Goal: Task Accomplishment & Management: Manage account settings

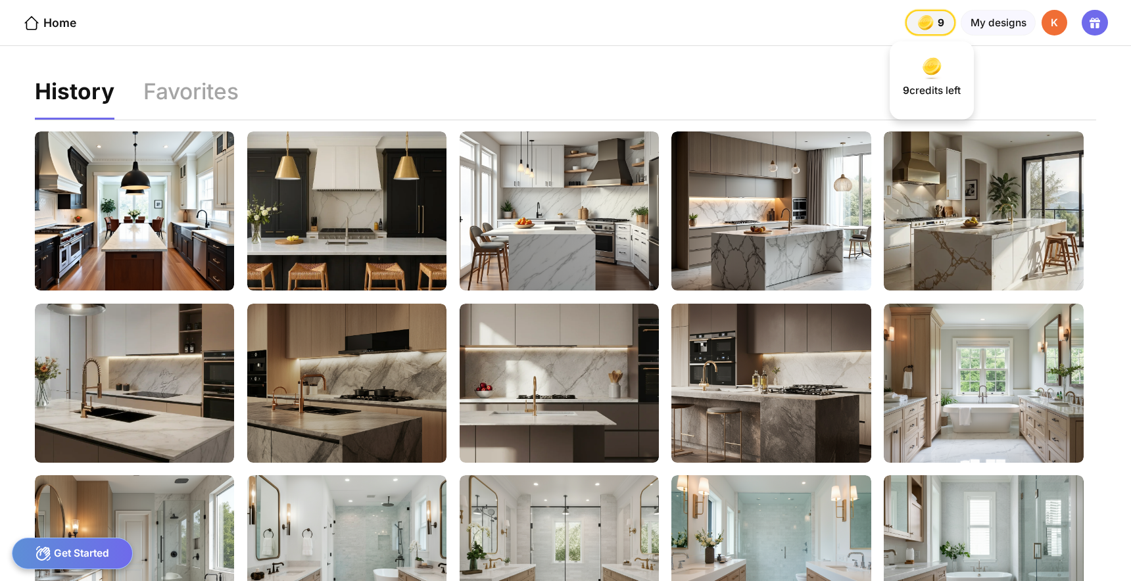
click at [955, 24] on div "9 9 9" at bounding box center [931, 23] width 50 height 26
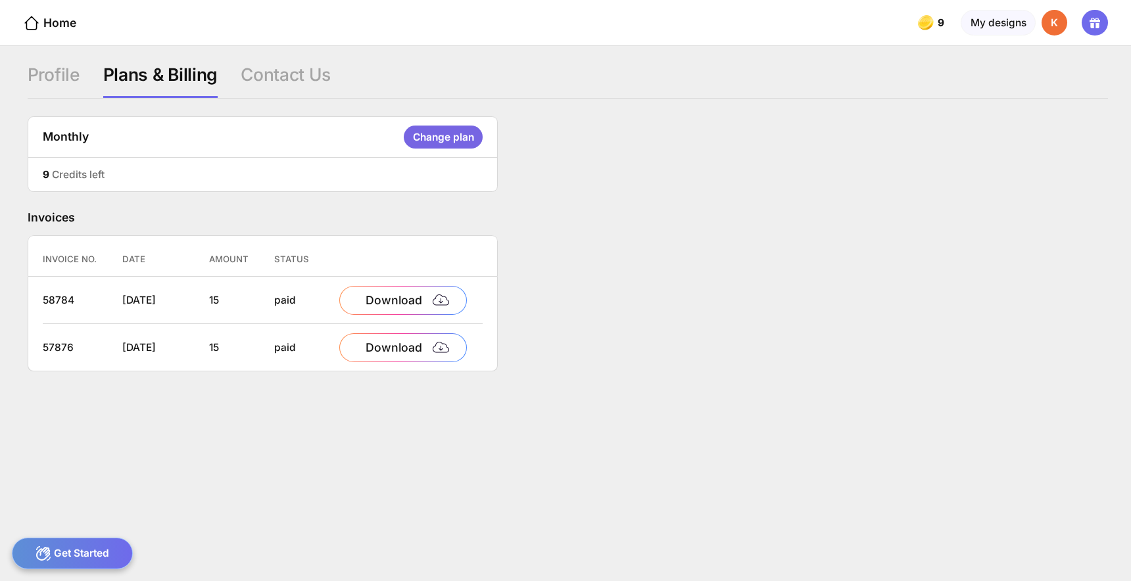
click at [416, 126] on div "Change plan" at bounding box center [443, 137] width 78 height 23
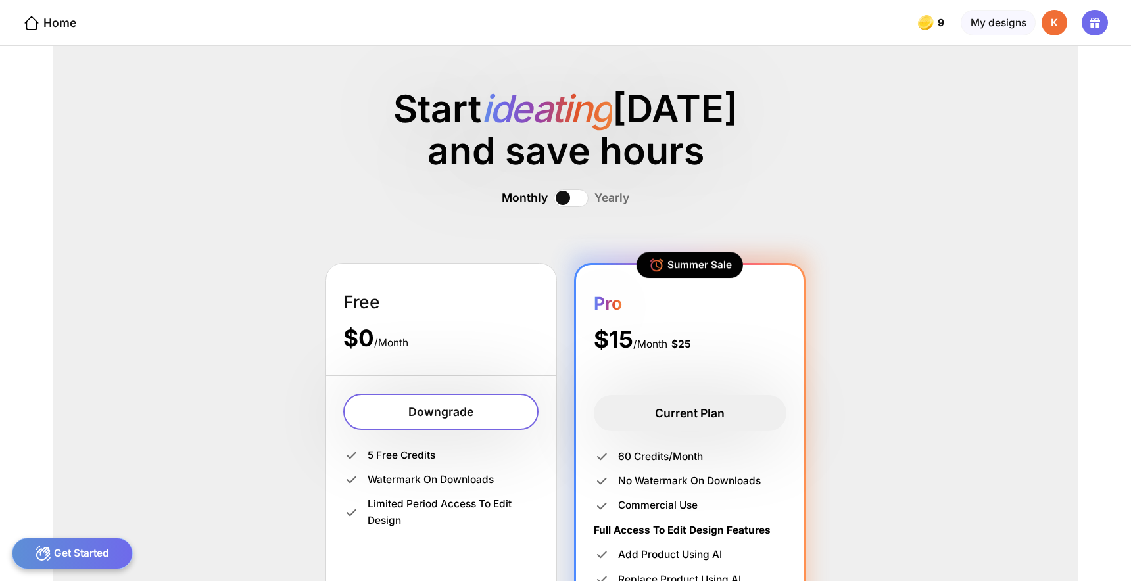
scroll to position [91, 0]
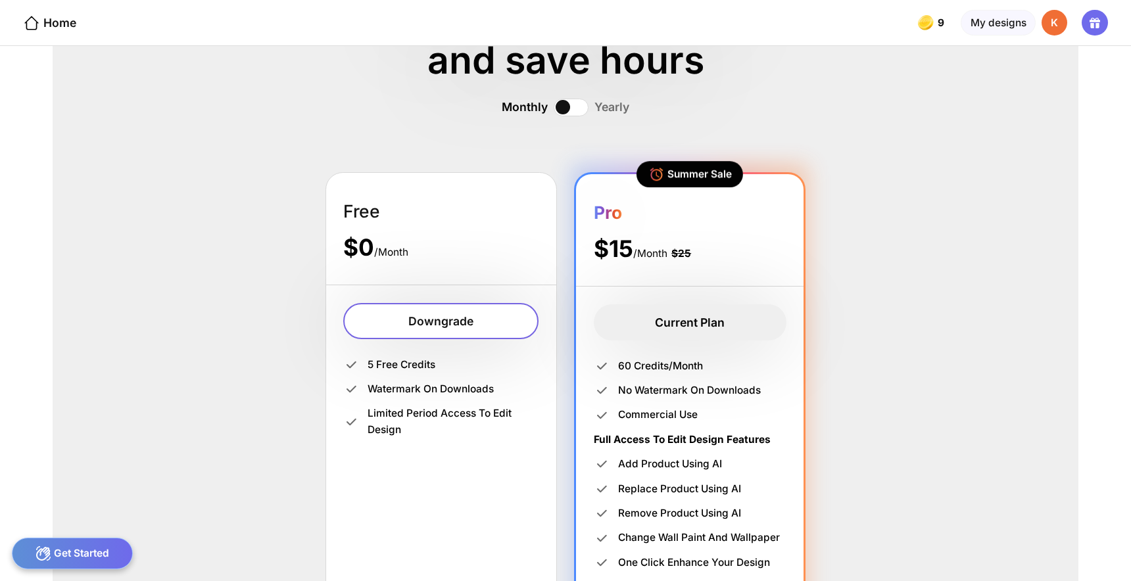
click at [653, 304] on div "Current Plan" at bounding box center [690, 322] width 193 height 37
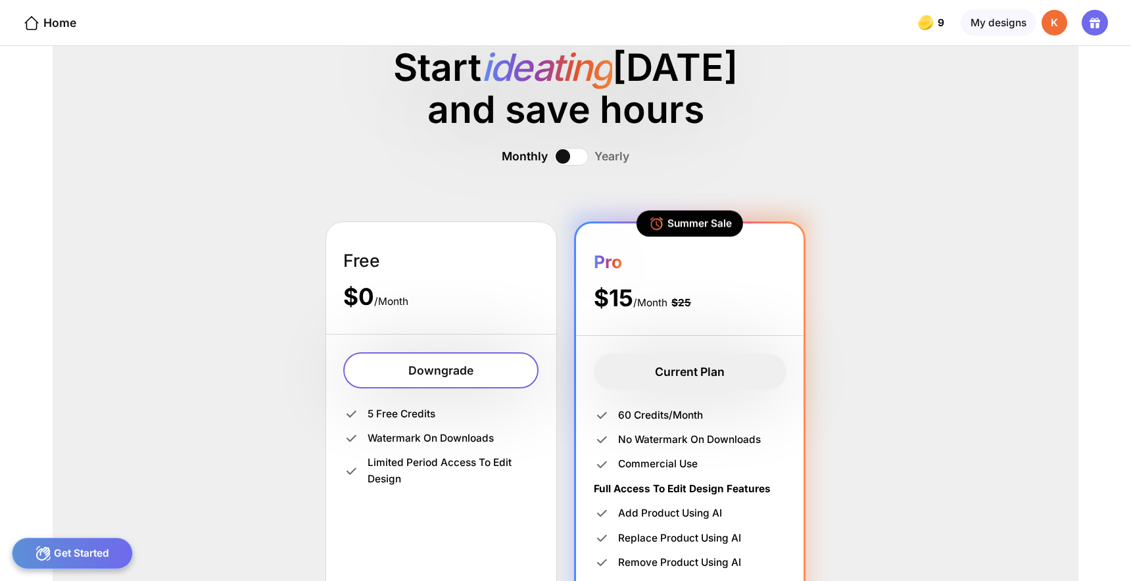
scroll to position [0, 0]
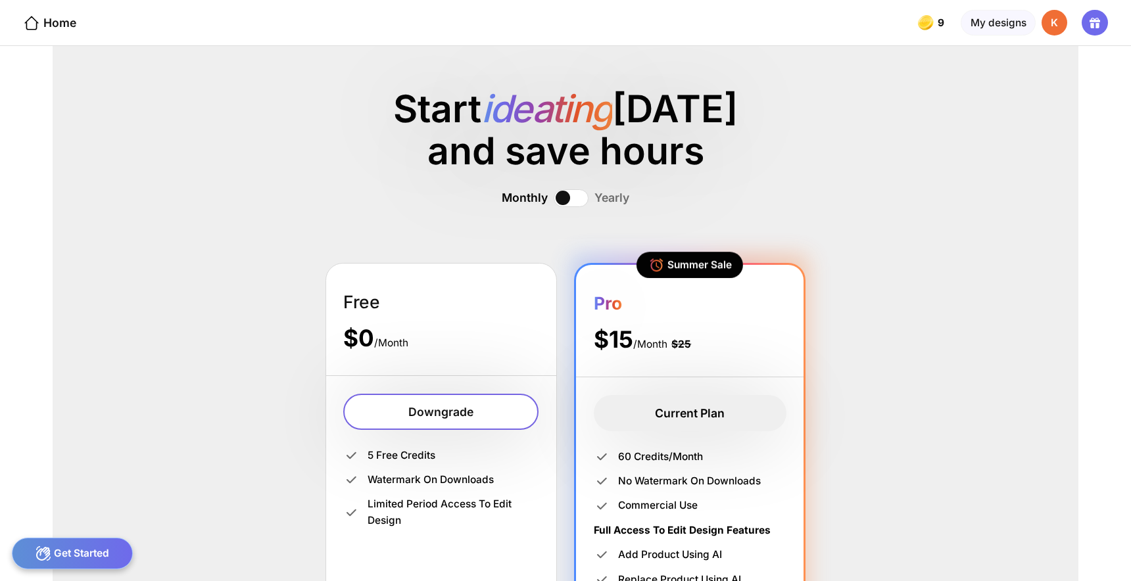
click at [41, 556] on icon at bounding box center [43, 553] width 14 height 14
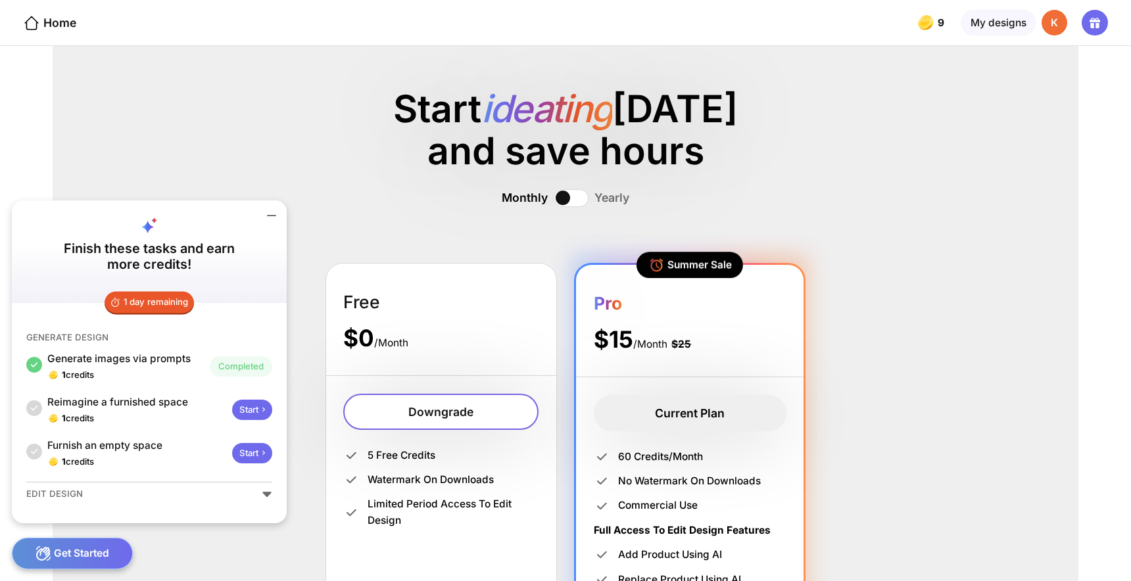
click at [125, 173] on div "Start ideating [DATE] and save hours Monthly Yearly Free $0 /Month Downgrade 5 …" at bounding box center [566, 313] width 1026 height 535
click at [1068, 20] on div "K" at bounding box center [1055, 23] width 26 height 26
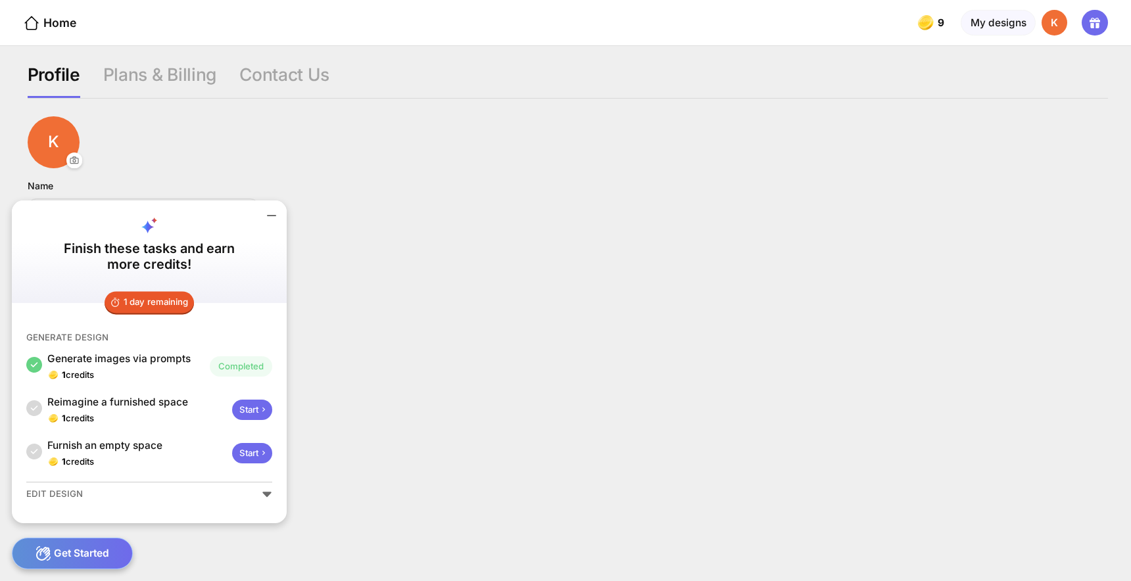
click at [264, 224] on icon at bounding box center [272, 216] width 16 height 16
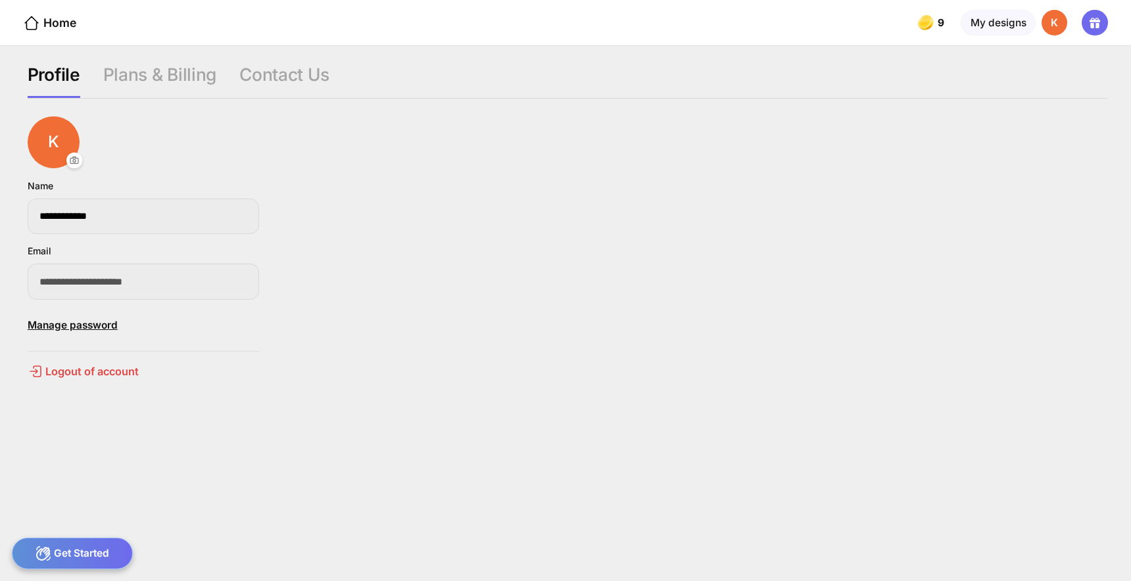
click at [283, 46] on div "**********" at bounding box center [565, 313] width 1131 height 535
click at [276, 73] on div "Contact Us" at bounding box center [284, 81] width 90 height 35
